Goal: Information Seeking & Learning: Learn about a topic

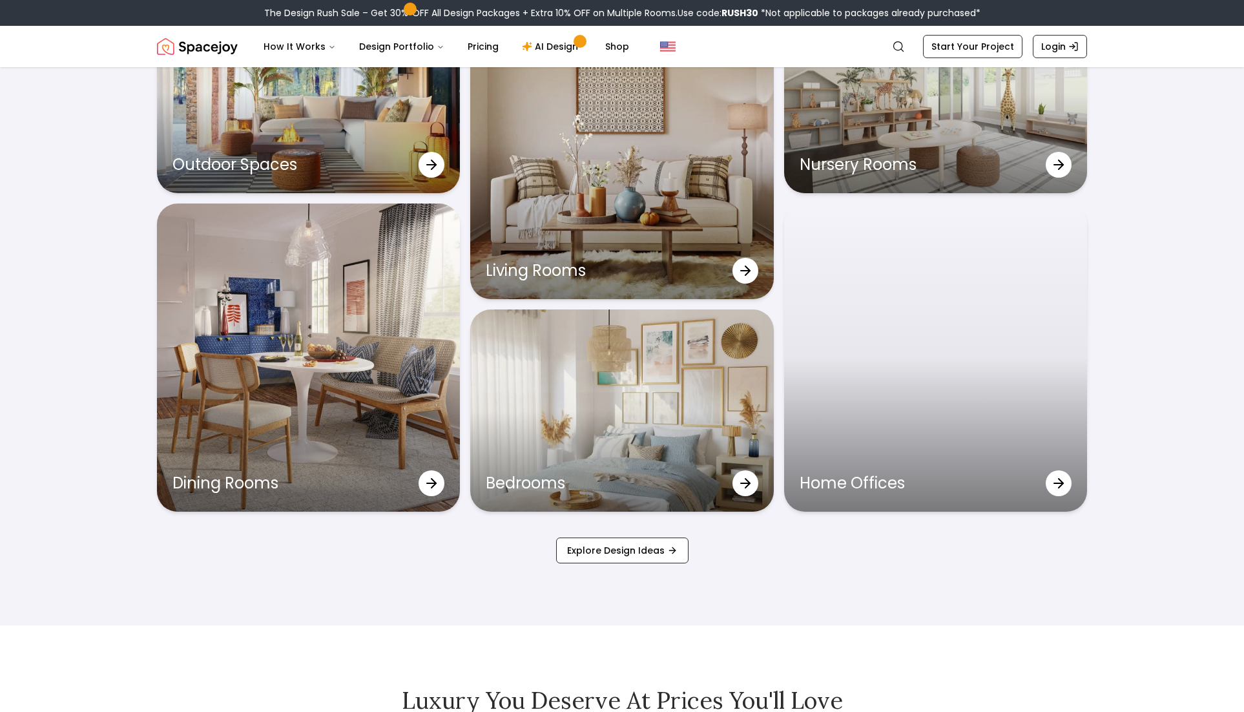
scroll to position [4340, 0]
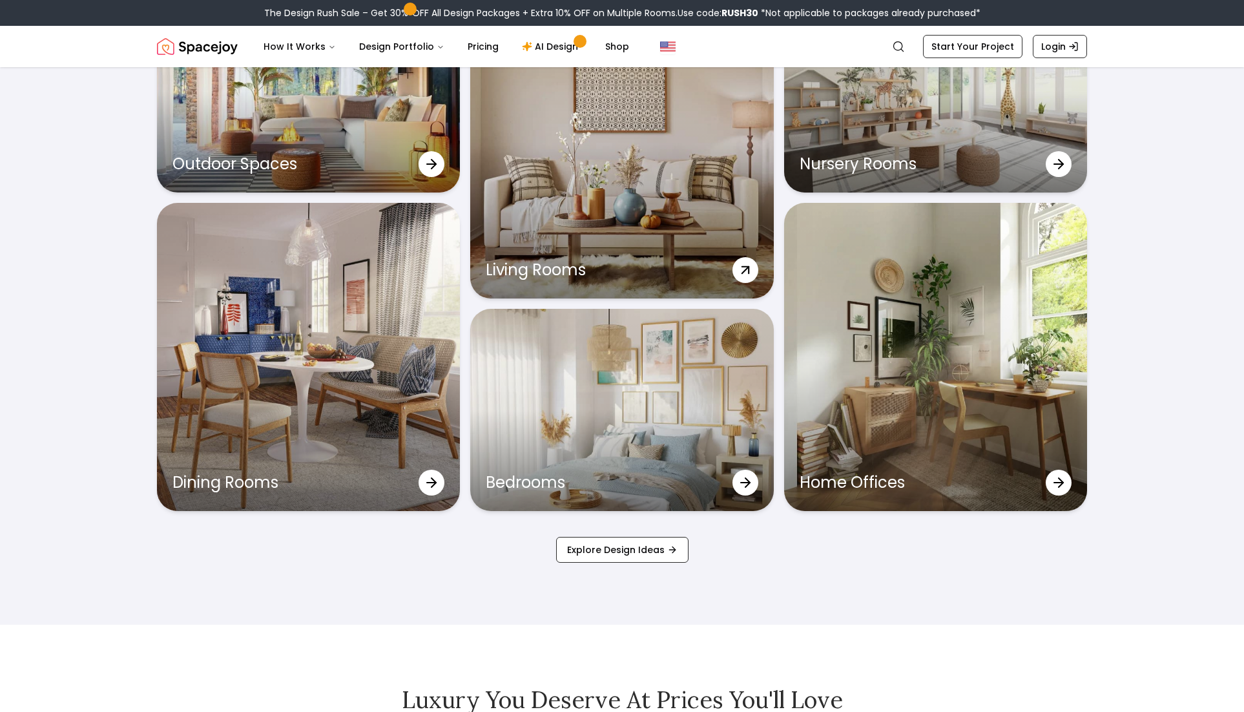
click at [739, 265] on icon at bounding box center [745, 269] width 23 height 23
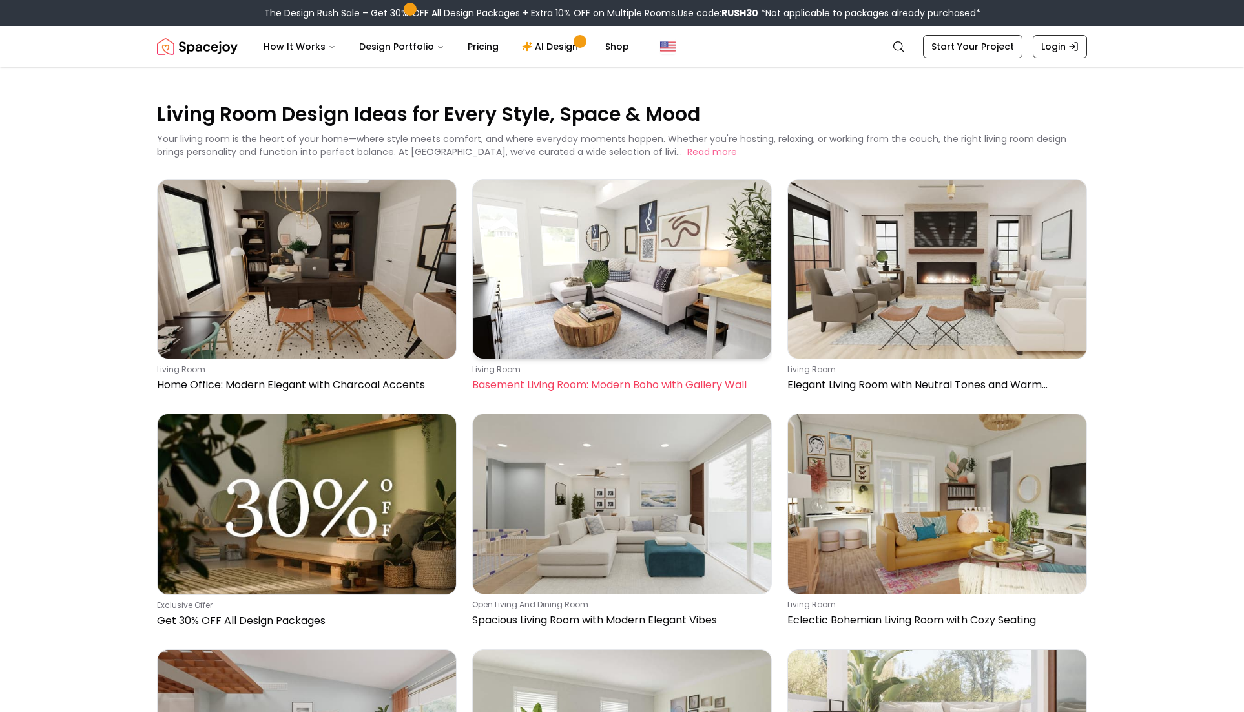
click at [605, 274] on img at bounding box center [622, 269] width 298 height 179
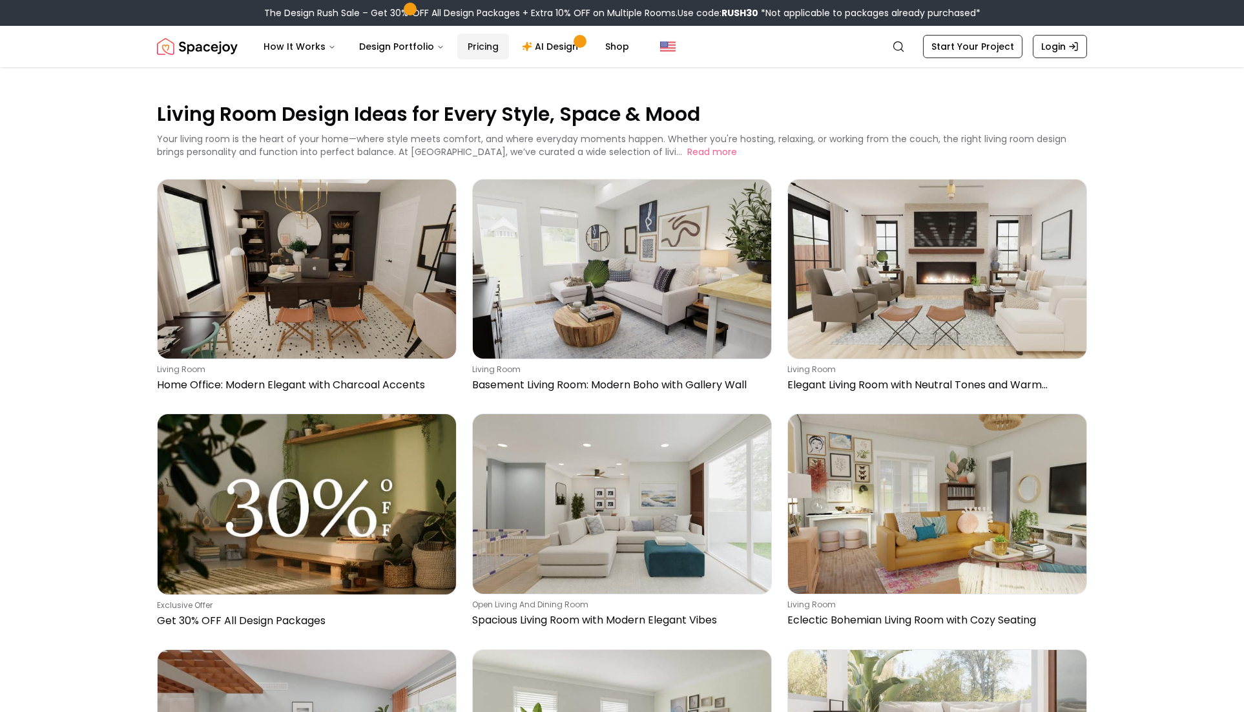
click at [473, 52] on link "Pricing" at bounding box center [483, 47] width 52 height 26
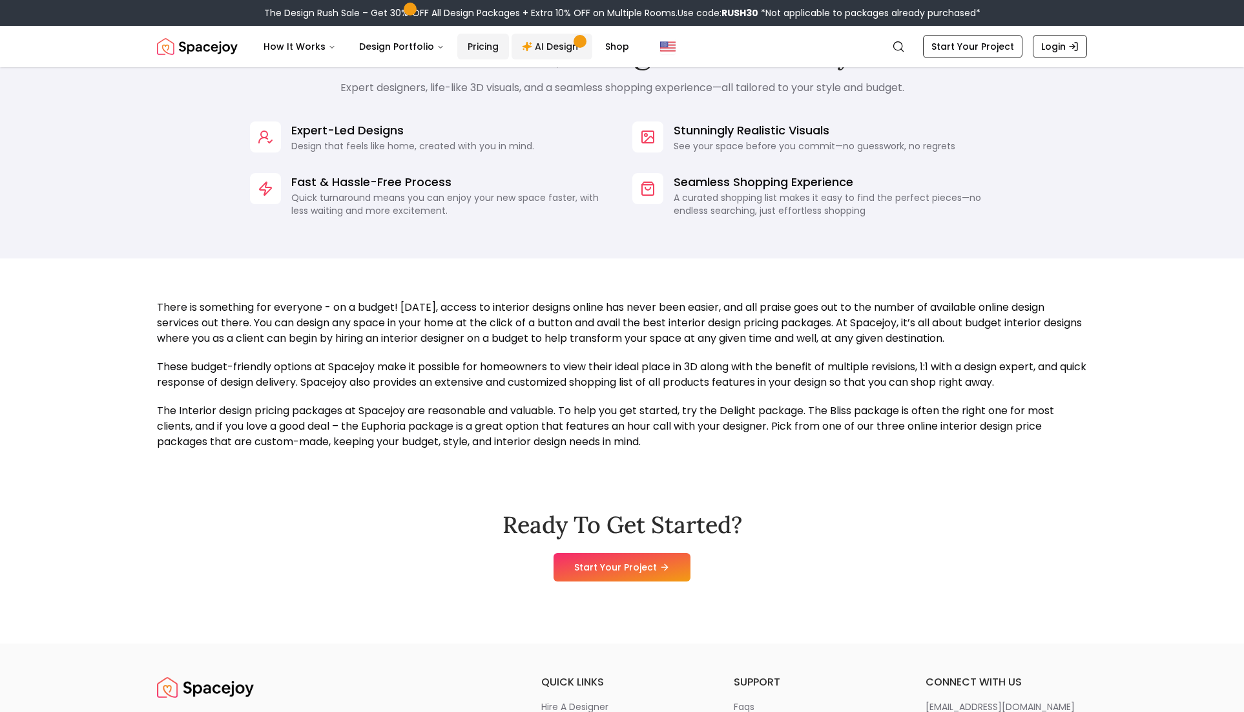
scroll to position [1027, 0]
click at [549, 46] on link "AI Design" at bounding box center [551, 47] width 81 height 26
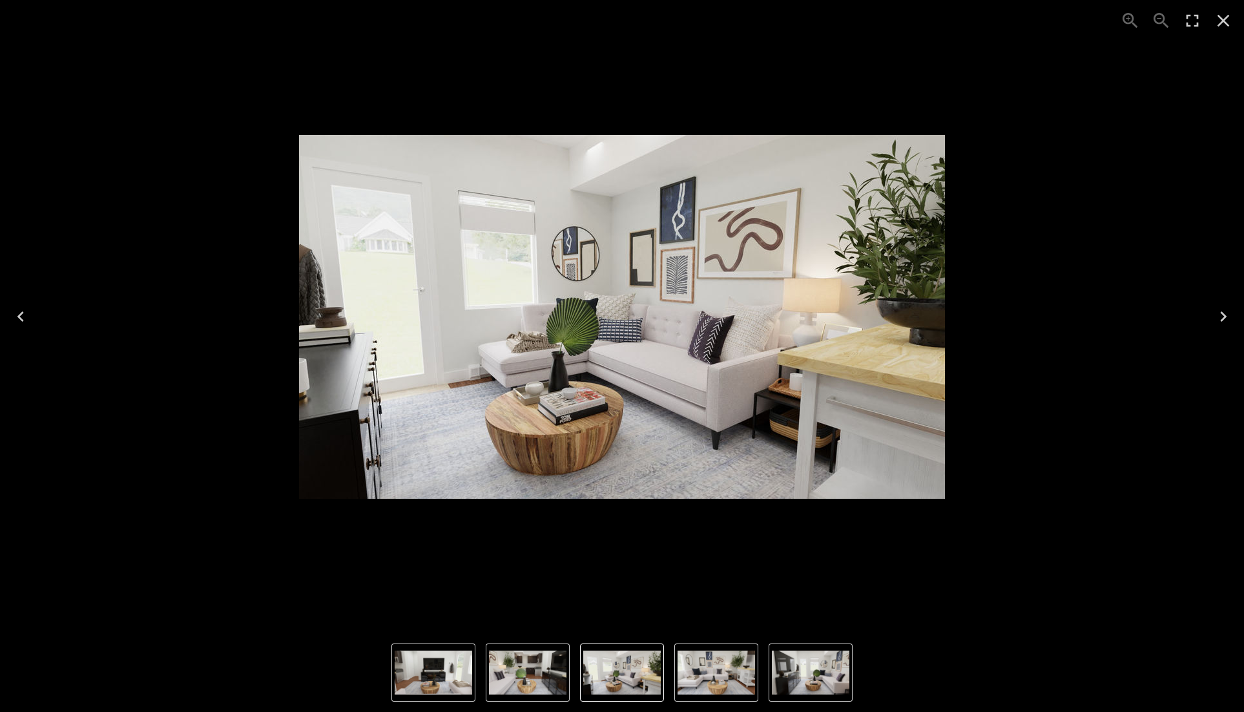
click at [1224, 312] on icon "Next" at bounding box center [1223, 316] width 21 height 21
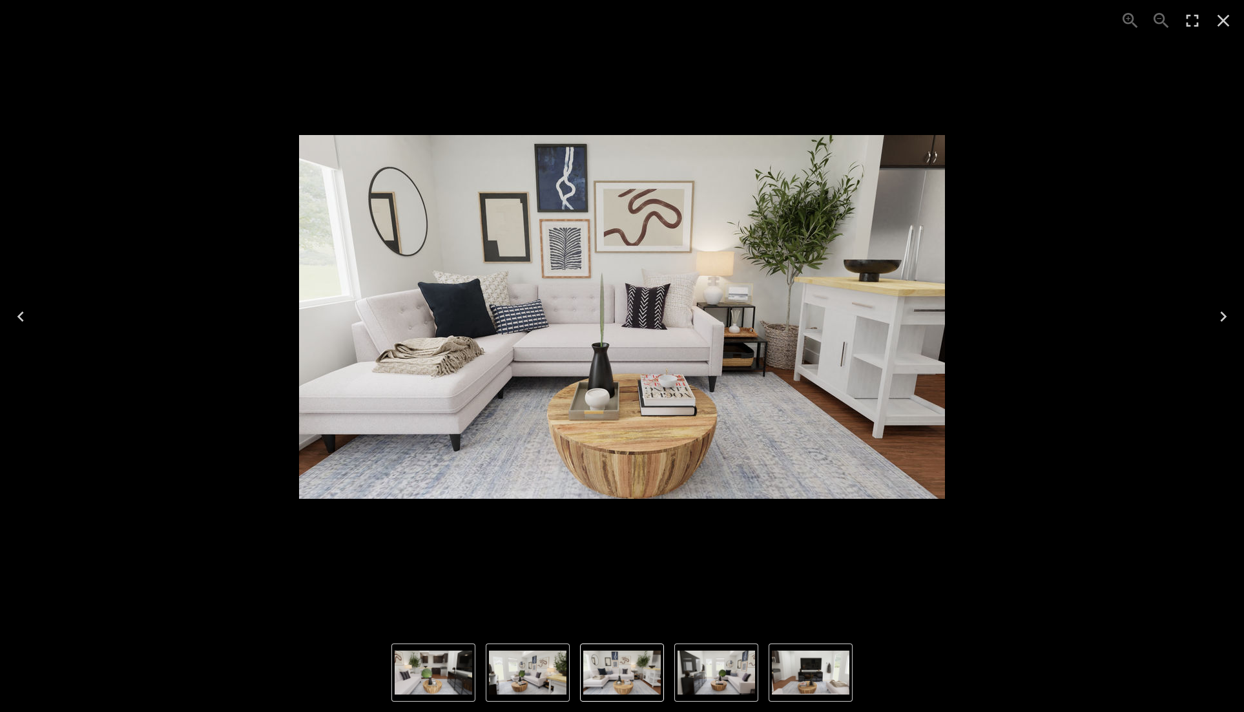
click at [1224, 312] on icon "Next" at bounding box center [1223, 316] width 21 height 21
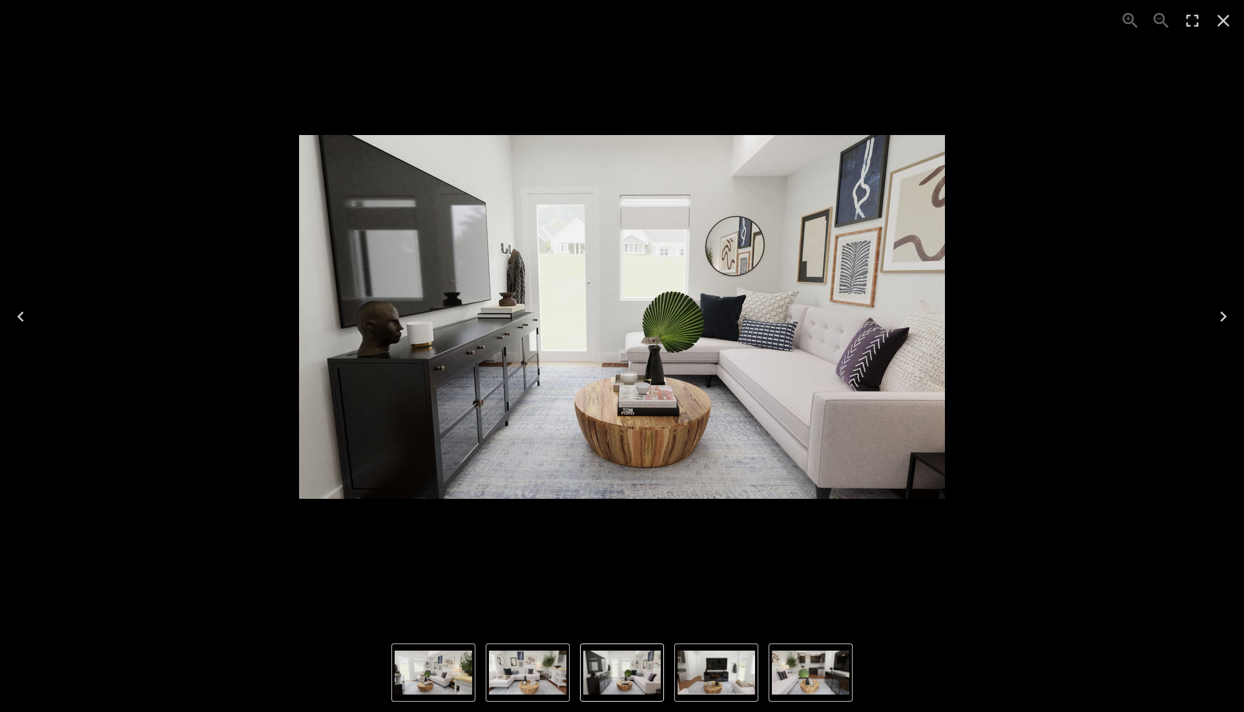
click at [1224, 312] on icon "Next" at bounding box center [1223, 316] width 21 height 21
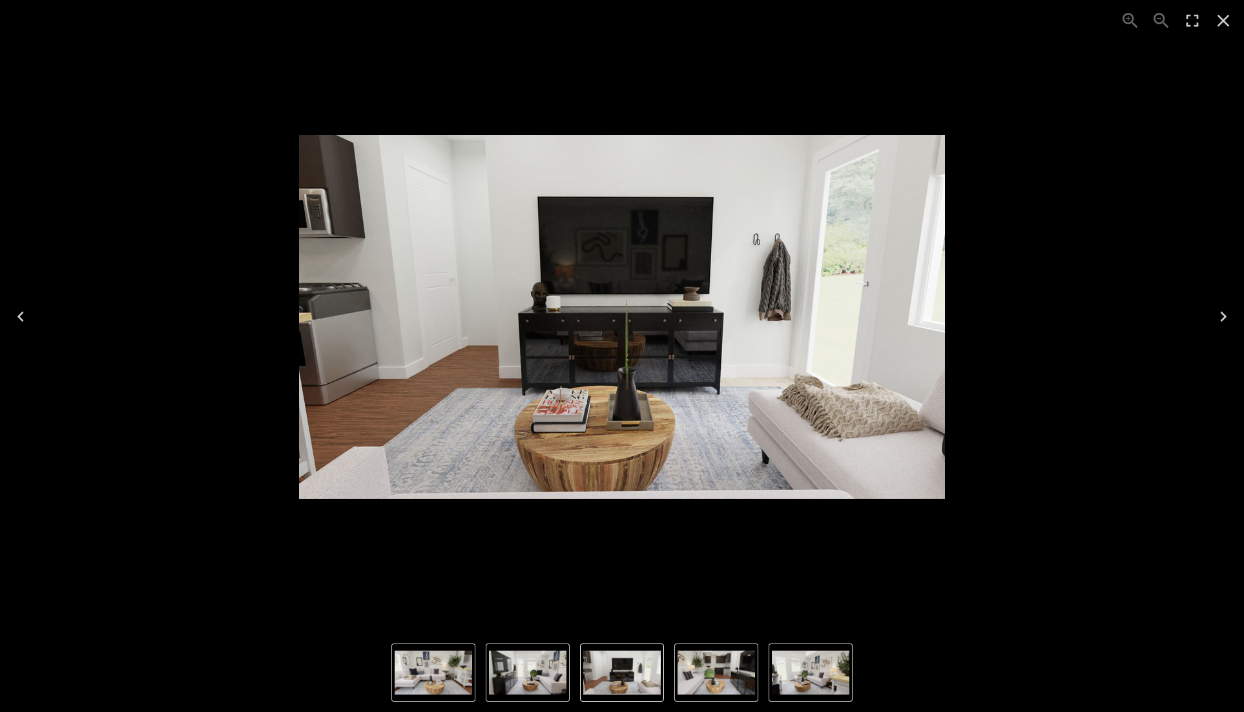
click at [1224, 312] on icon "Next" at bounding box center [1223, 316] width 21 height 21
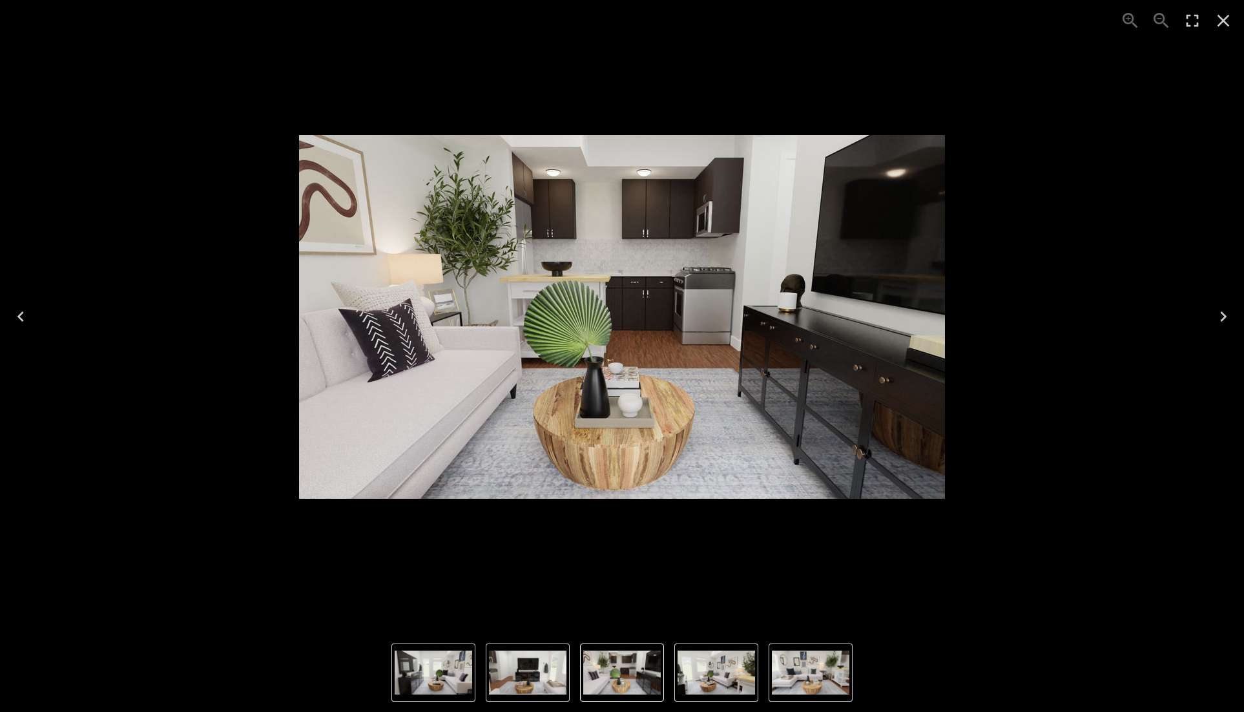
click at [1224, 312] on icon "Next" at bounding box center [1223, 316] width 21 height 21
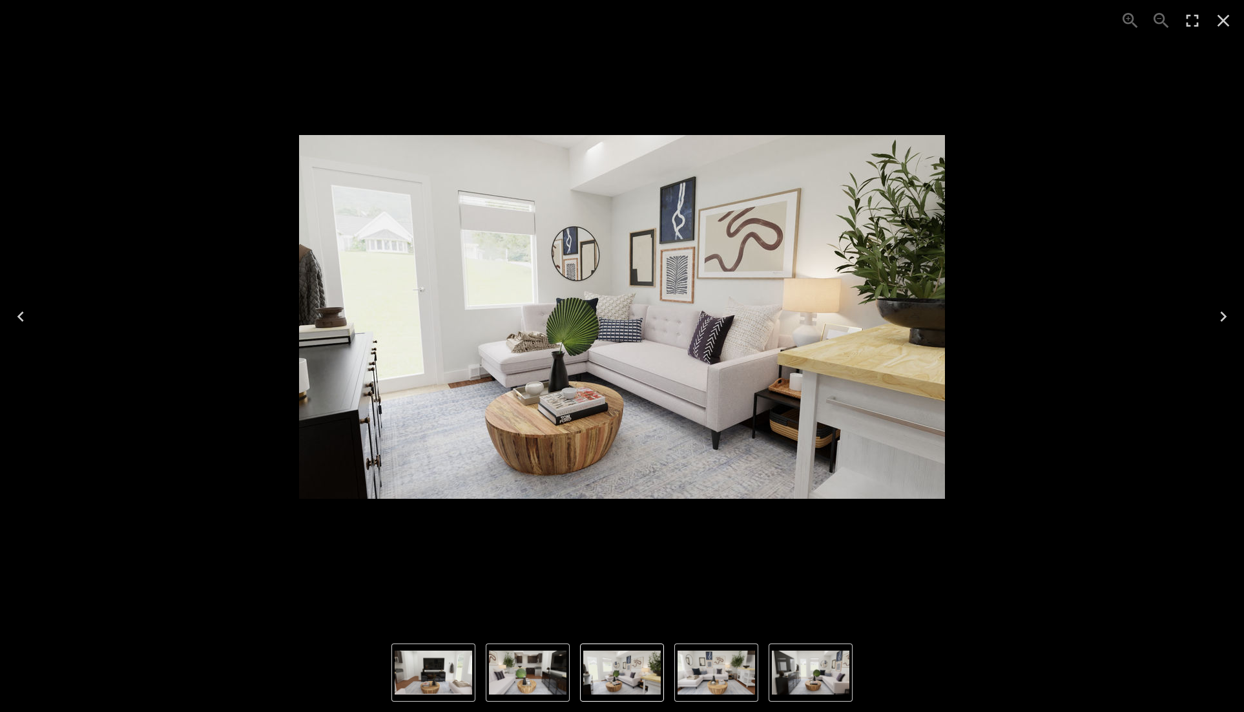
click at [938, 136] on img "1 of 5" at bounding box center [622, 317] width 646 height 364
click at [1217, 21] on icon "Close" at bounding box center [1223, 20] width 21 height 21
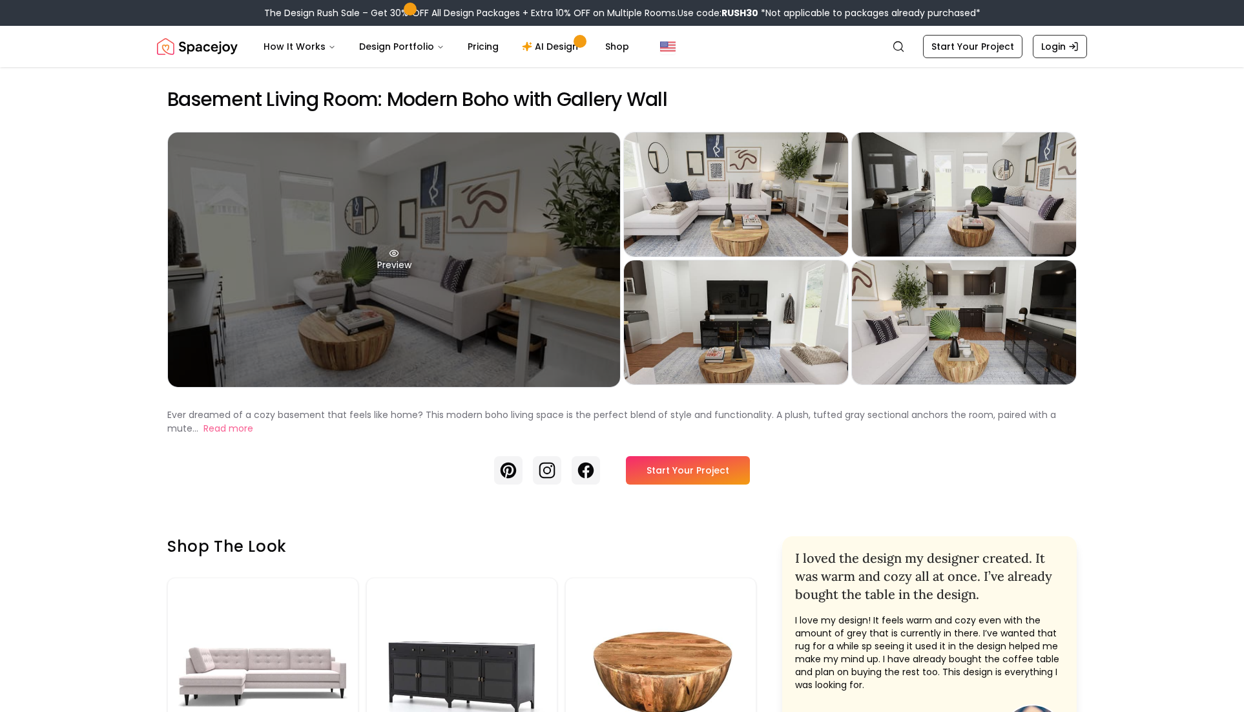
click at [508, 189] on div "Preview" at bounding box center [394, 259] width 452 height 254
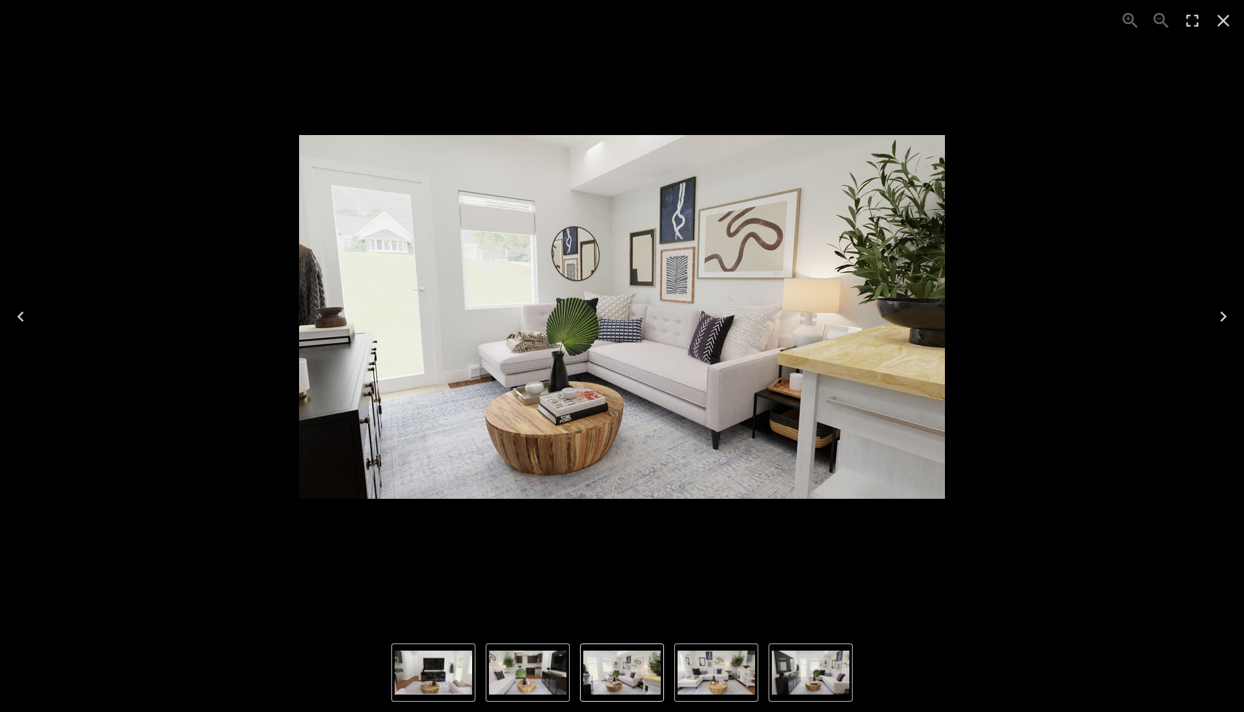
click at [1108, 212] on div "1 of 5" at bounding box center [621, 316] width 1223 height 612
click at [1222, 19] on icon "Close" at bounding box center [1223, 21] width 12 height 12
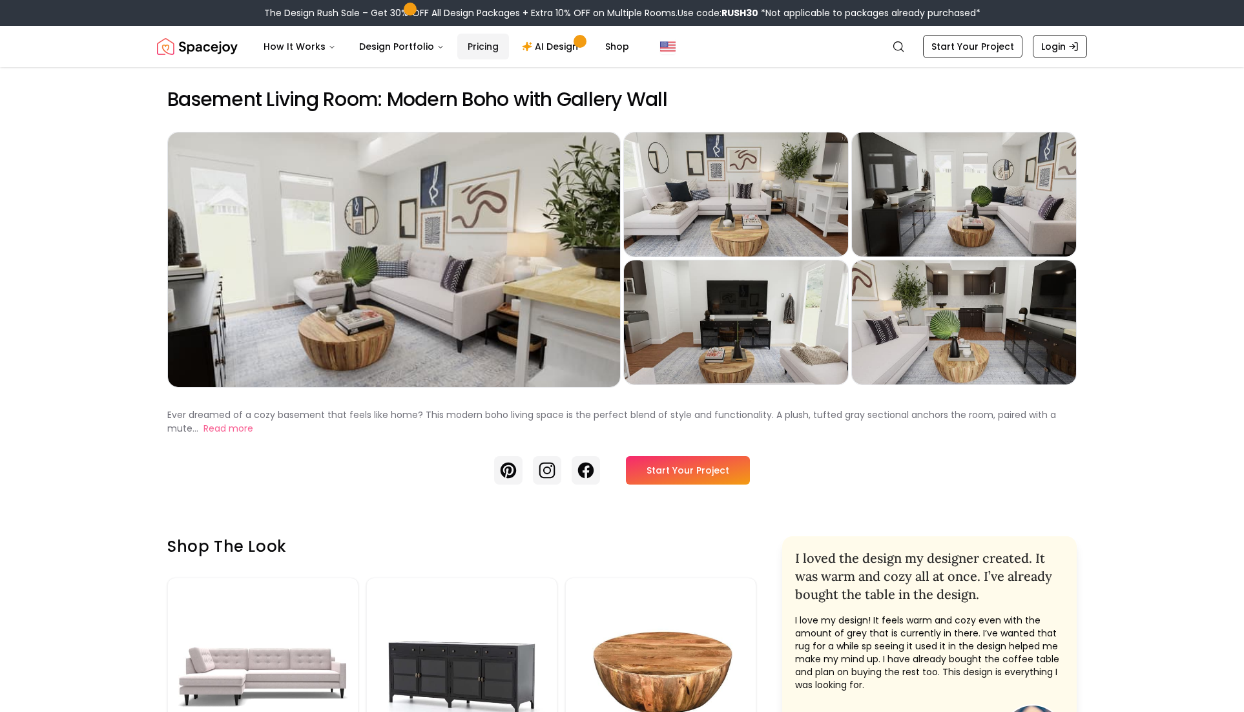
click at [492, 52] on link "Pricing" at bounding box center [483, 47] width 52 height 26
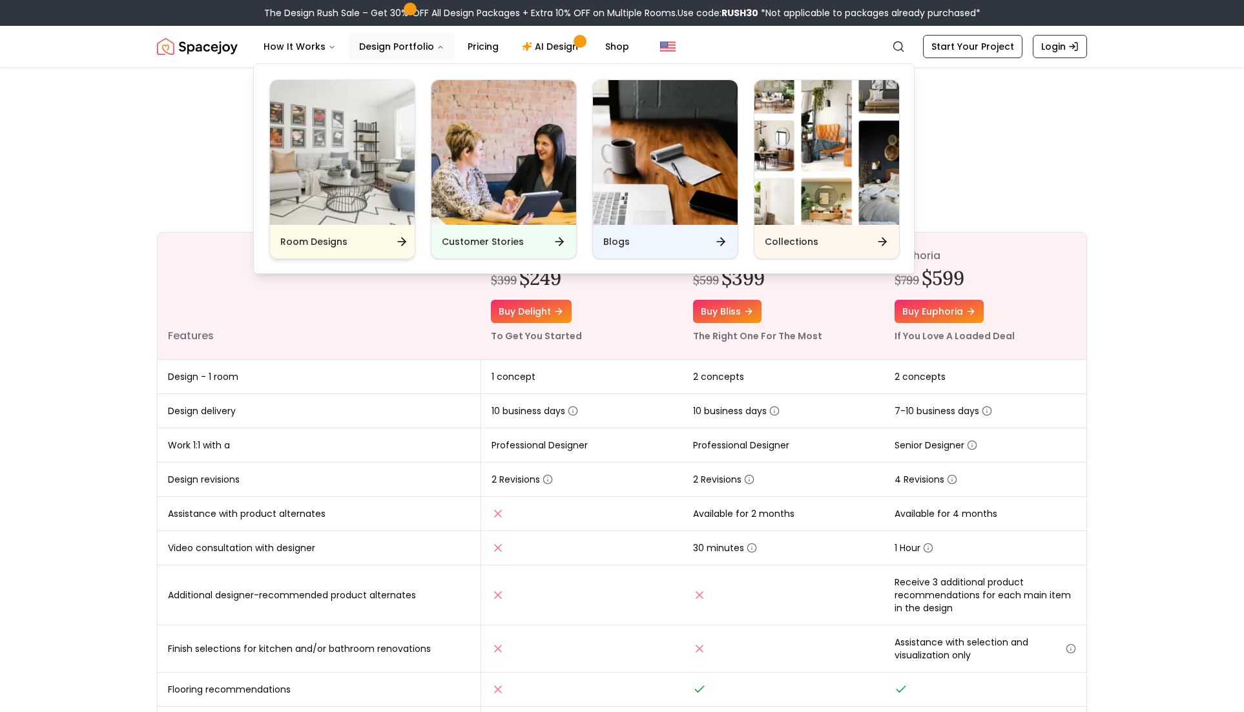
click at [385, 160] on img "Main" at bounding box center [342, 152] width 145 height 145
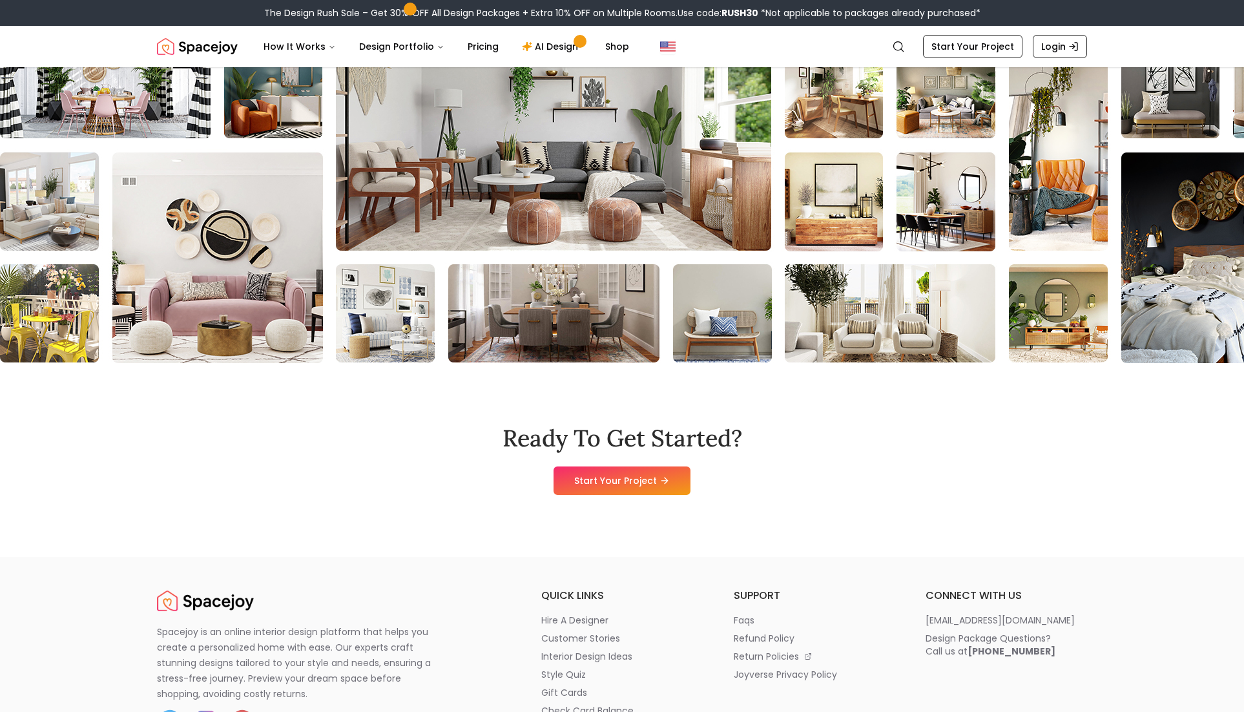
scroll to position [3523, 0]
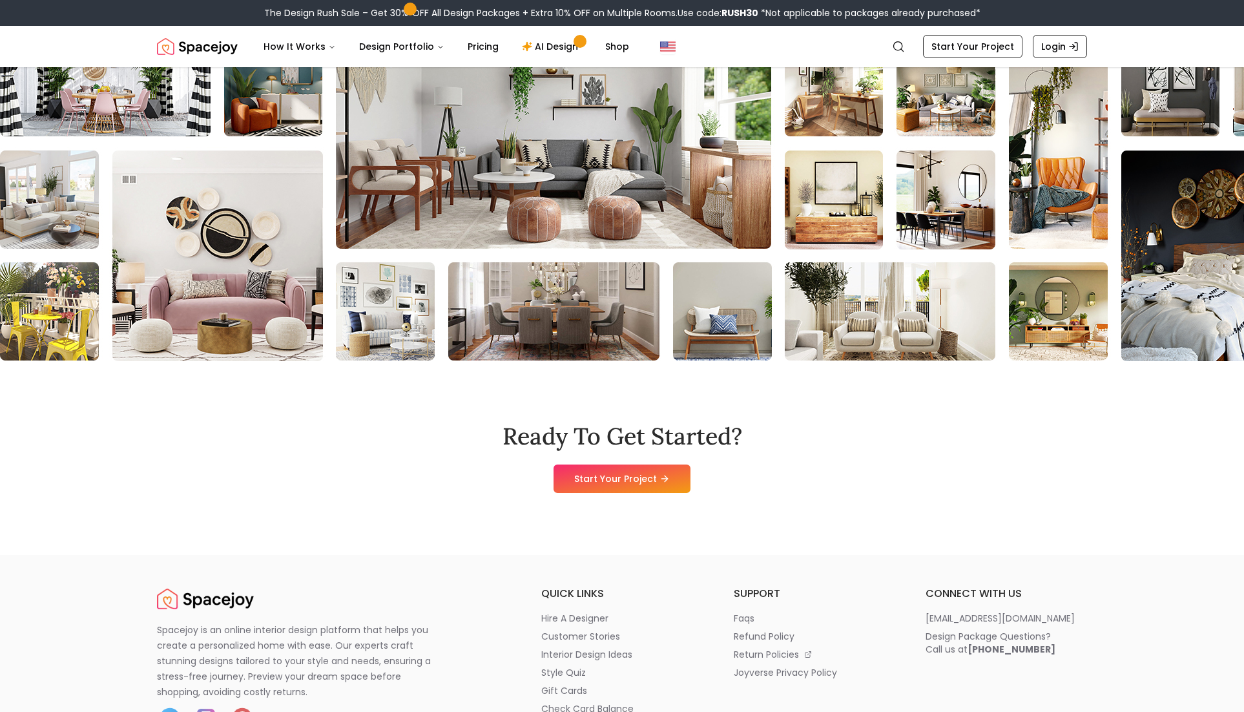
click at [577, 311] on img at bounding box center [1001, 199] width 2004 height 323
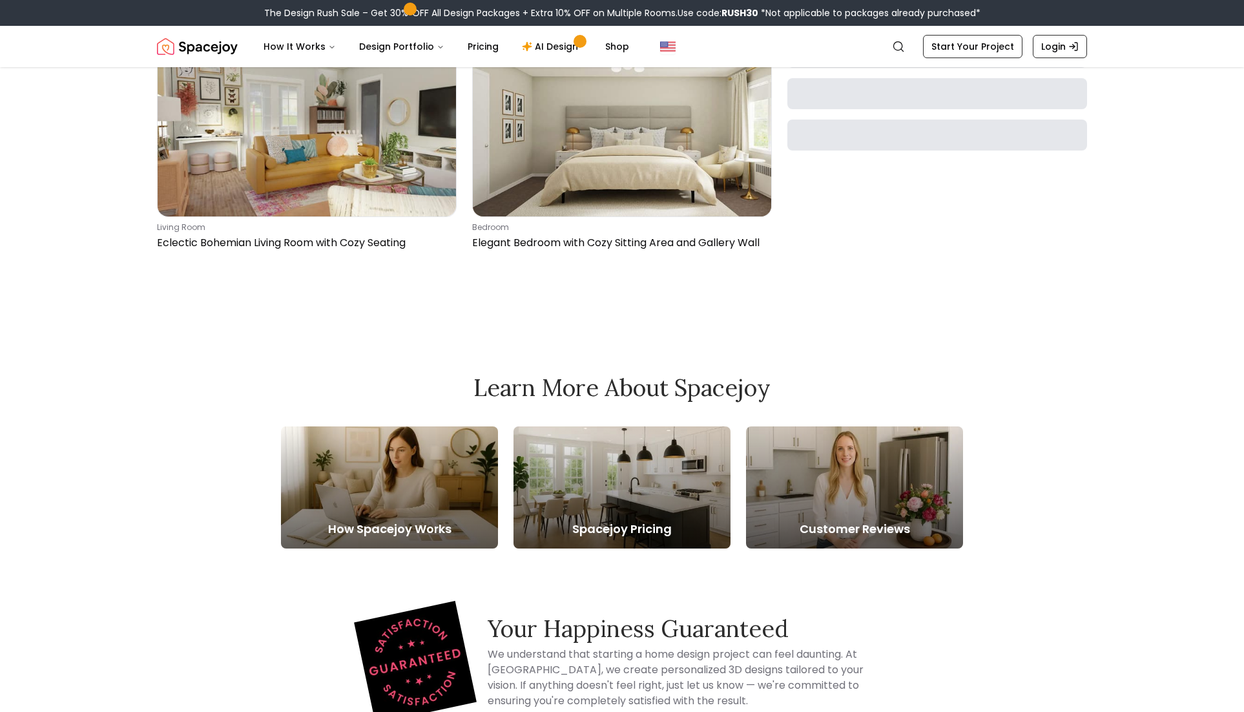
scroll to position [2392, 0]
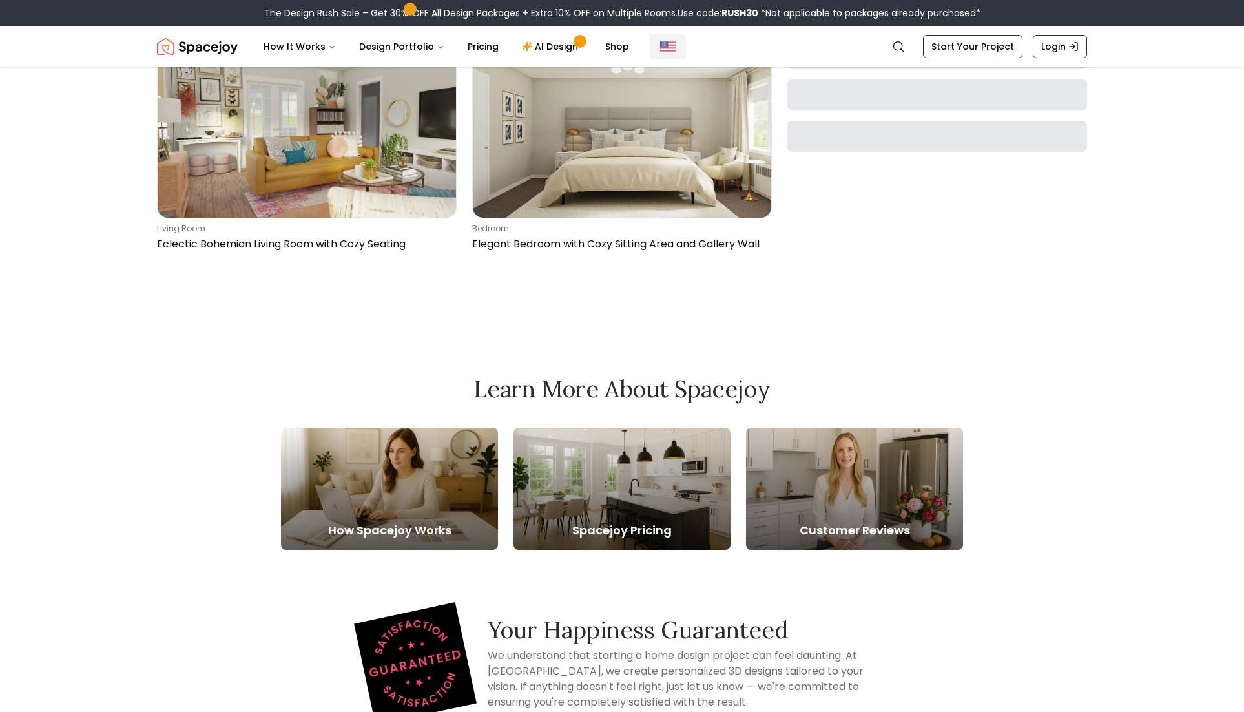
click at [664, 54] on button "Global" at bounding box center [668, 47] width 36 height 26
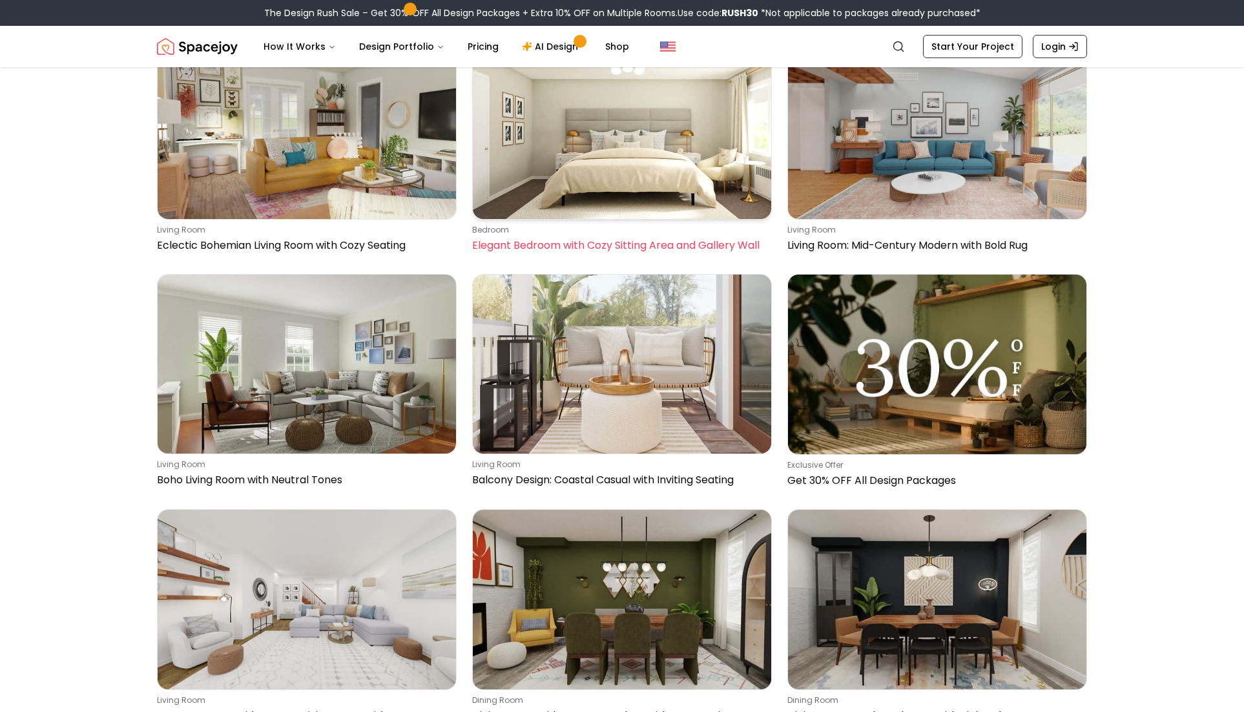
click at [623, 159] on img at bounding box center [622, 129] width 298 height 179
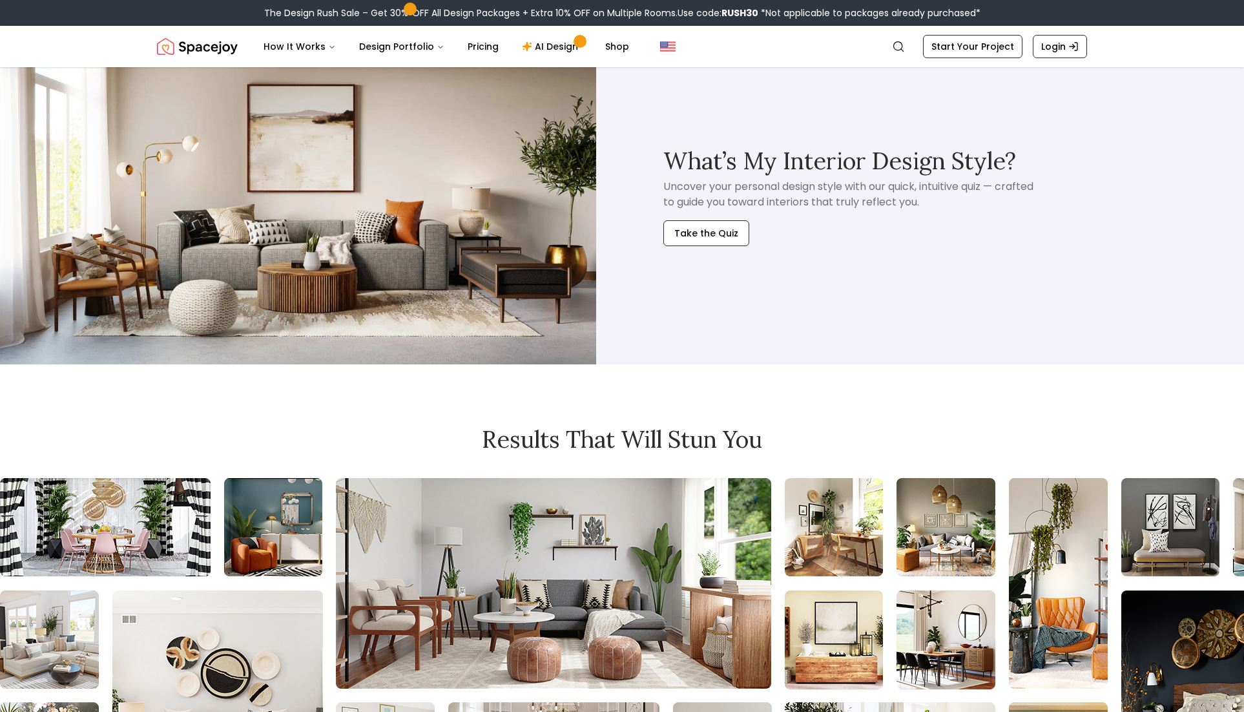
scroll to position [5196, 0]
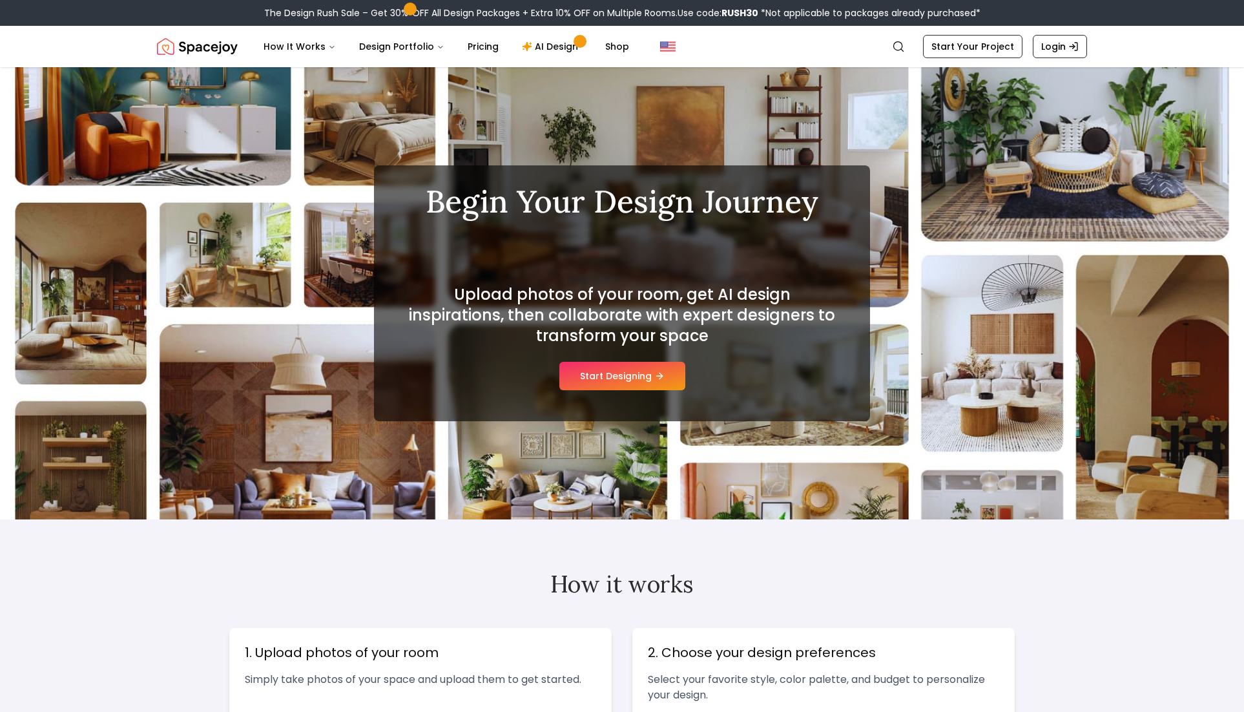
click at [223, 50] on img "Spacejoy" at bounding box center [197, 47] width 81 height 26
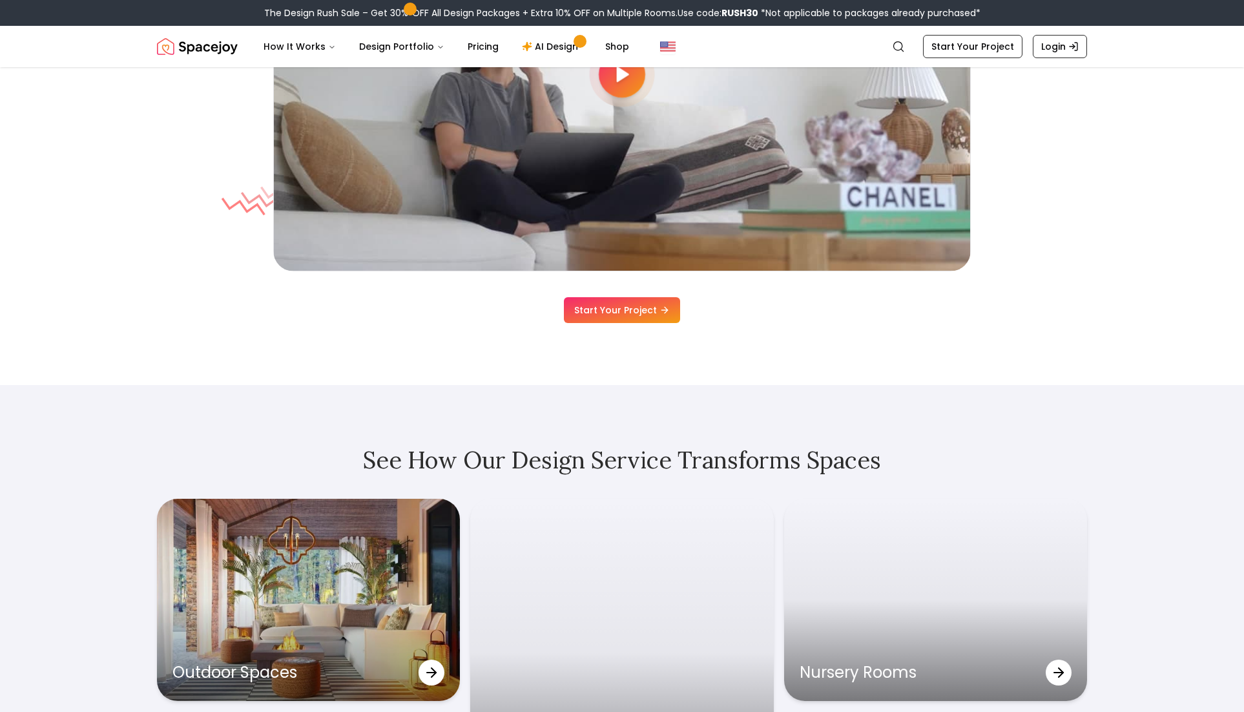
scroll to position [3833, 0]
